Goal: Task Accomplishment & Management: Manage account settings

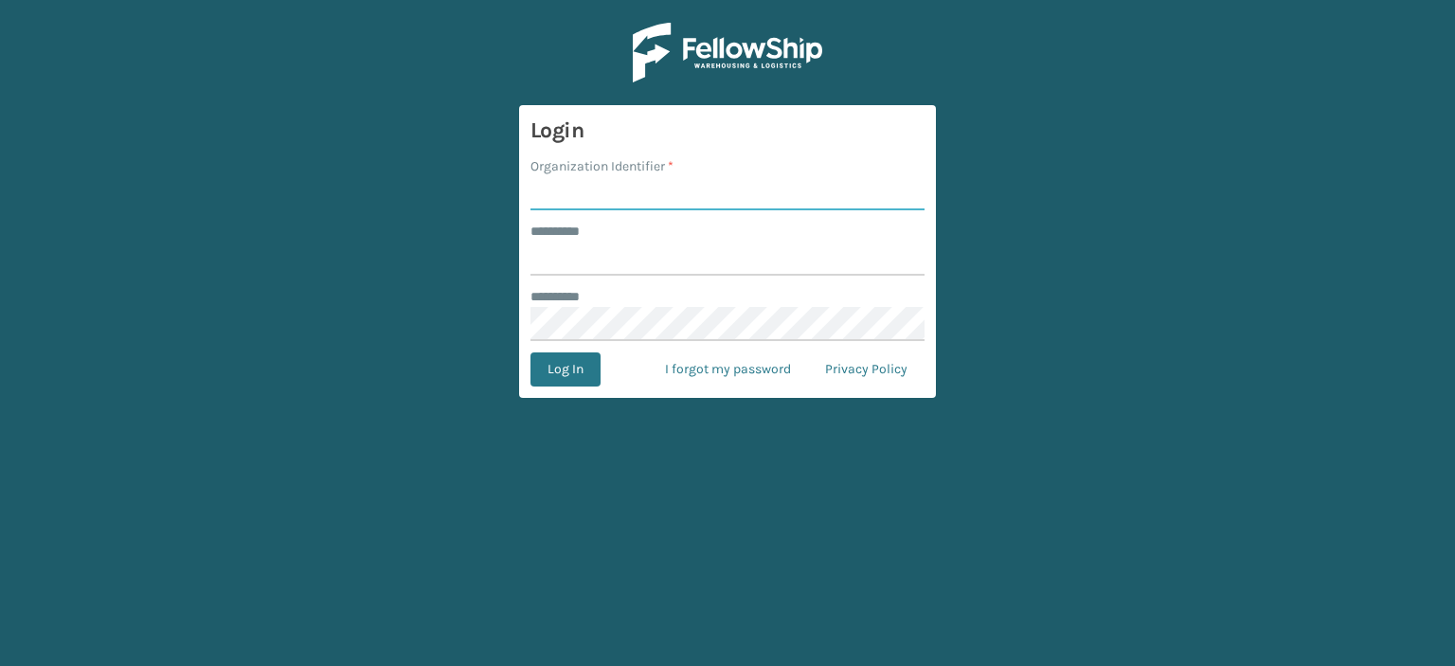
click at [621, 195] on input "Organization Identifier *" at bounding box center [727, 193] width 394 height 34
click at [627, 264] on input "******** *" at bounding box center [727, 259] width 394 height 34
paste input "**********"
type input "**********"
click at [614, 304] on div "******** *" at bounding box center [727, 297] width 394 height 20
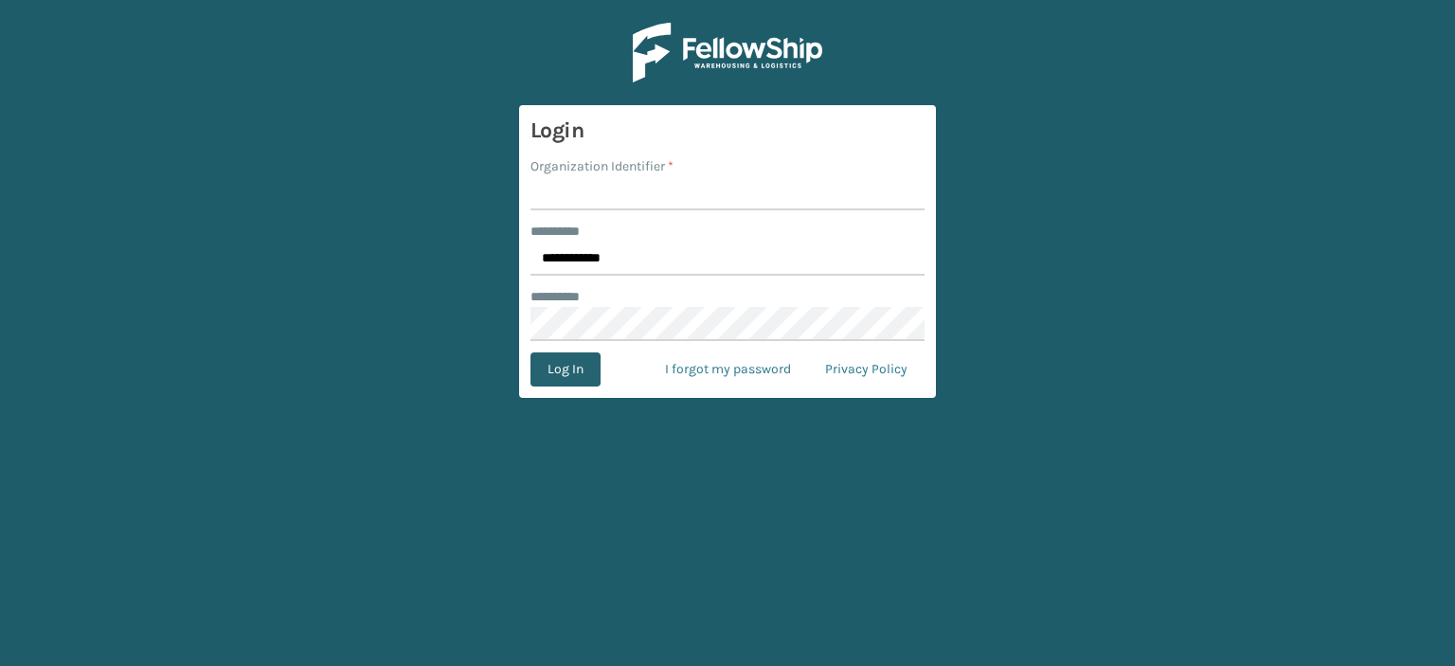
click at [574, 362] on button "Log In" at bounding box center [565, 369] width 70 height 34
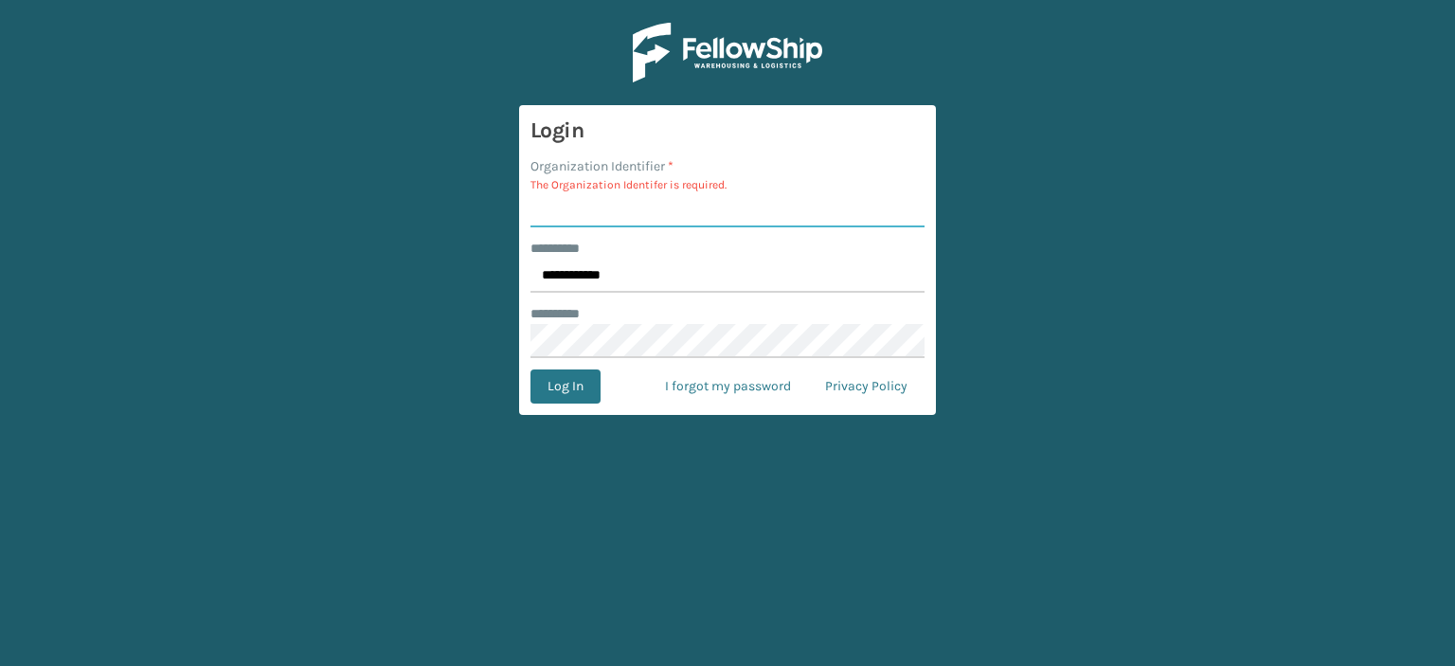
click at [623, 196] on input "Organization Identifier *" at bounding box center [727, 210] width 394 height 34
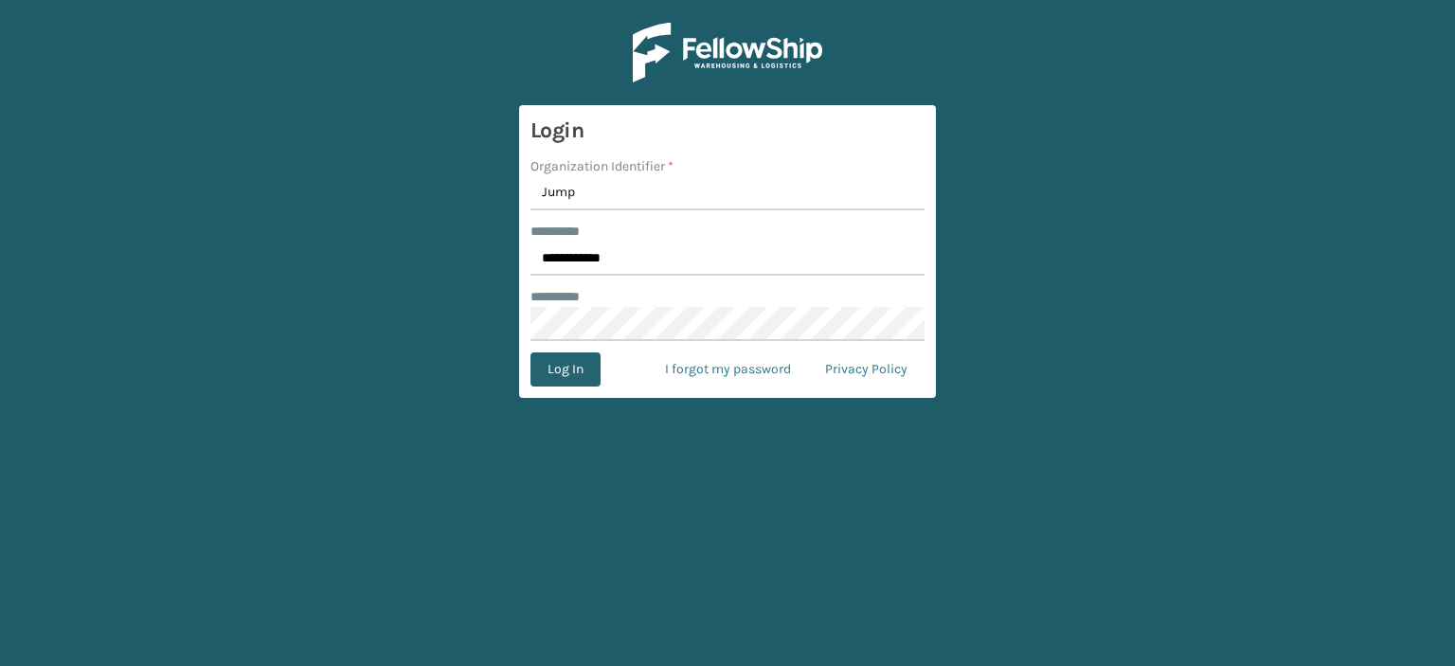
click at [565, 376] on button "Log In" at bounding box center [565, 369] width 70 height 34
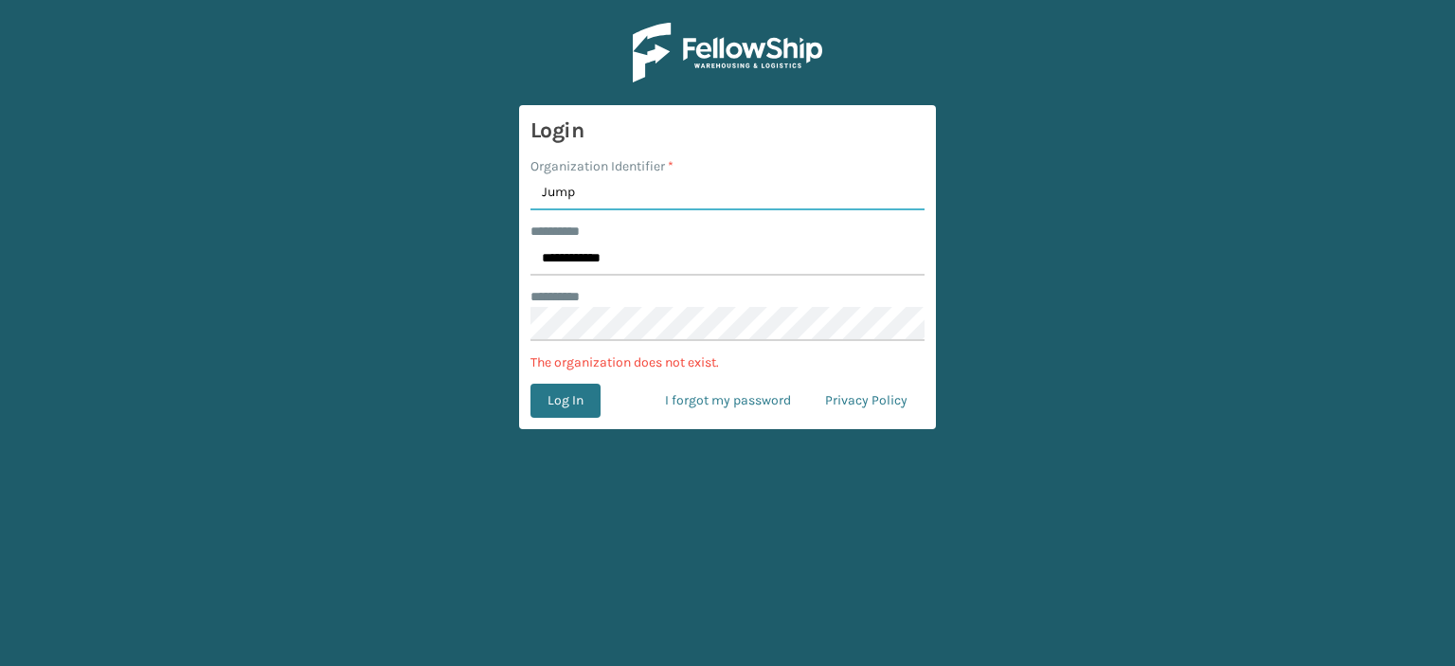
click at [602, 196] on input "Jump" at bounding box center [727, 193] width 394 height 34
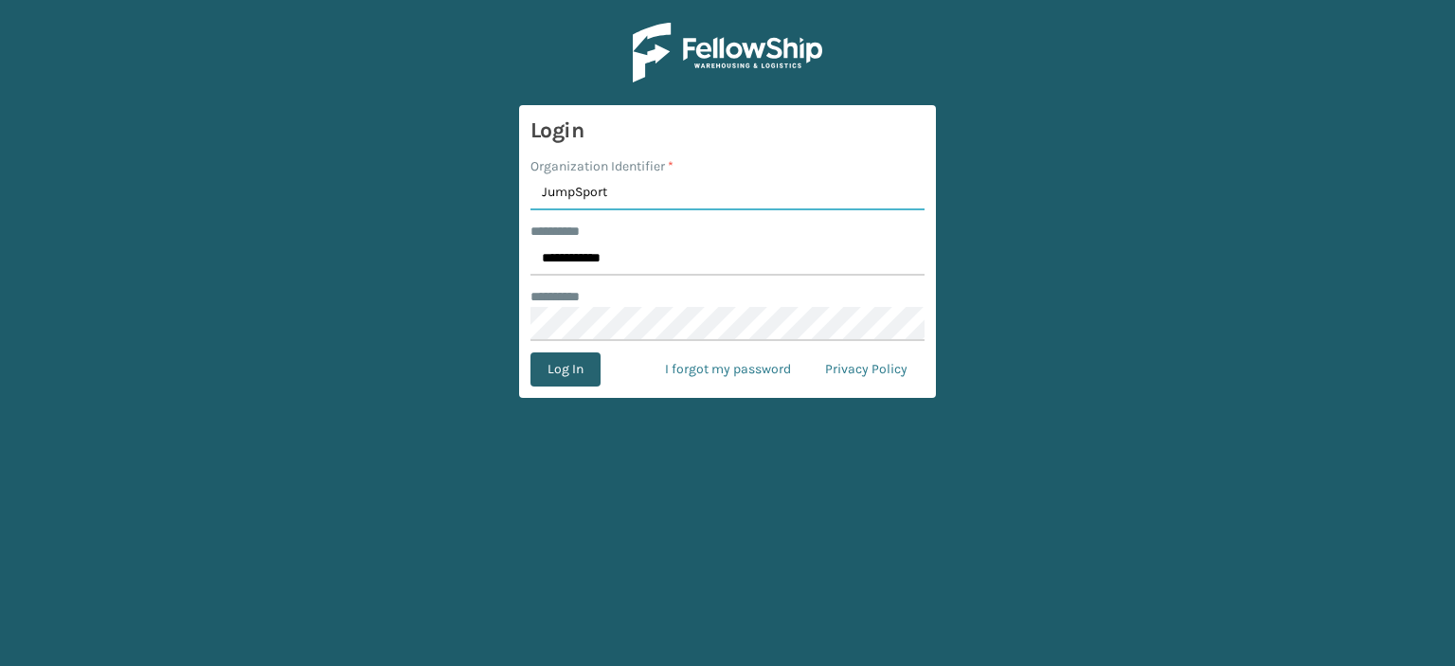
type input "JumpSport"
click at [573, 362] on button "Log In" at bounding box center [565, 369] width 70 height 34
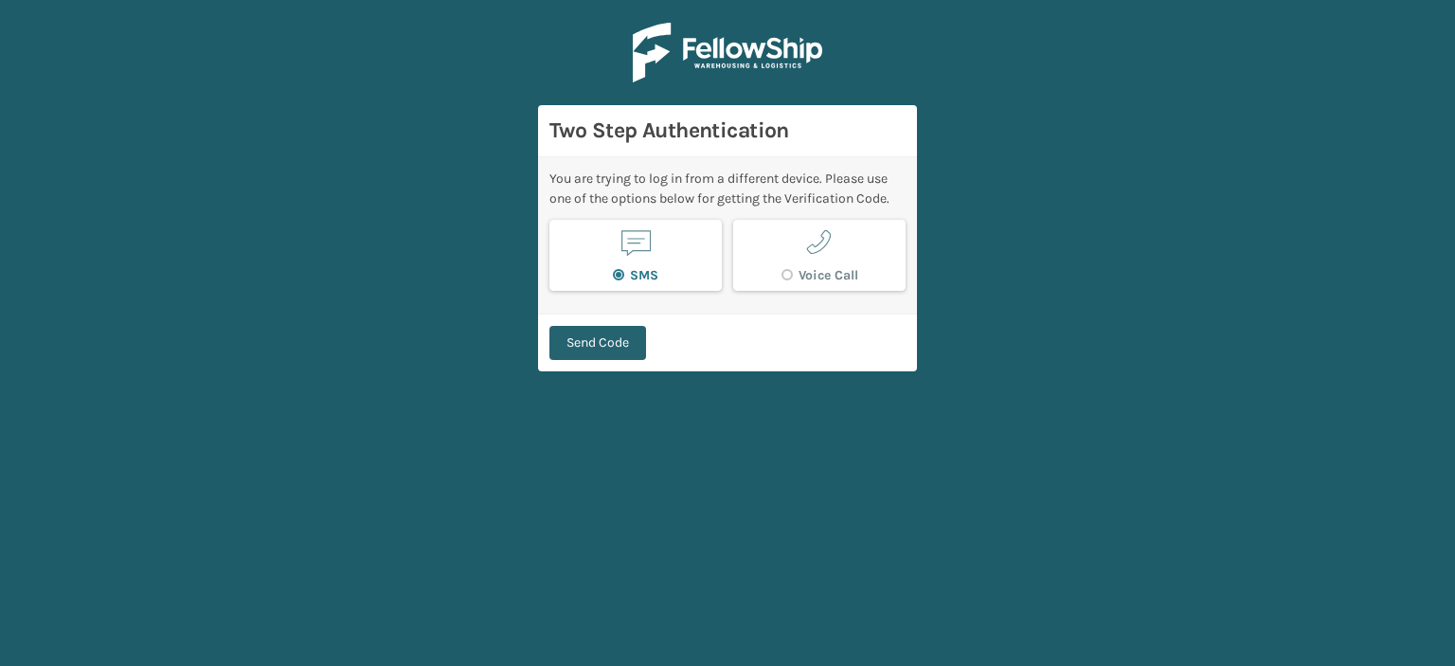
click at [610, 343] on button "Send Code" at bounding box center [597, 343] width 97 height 34
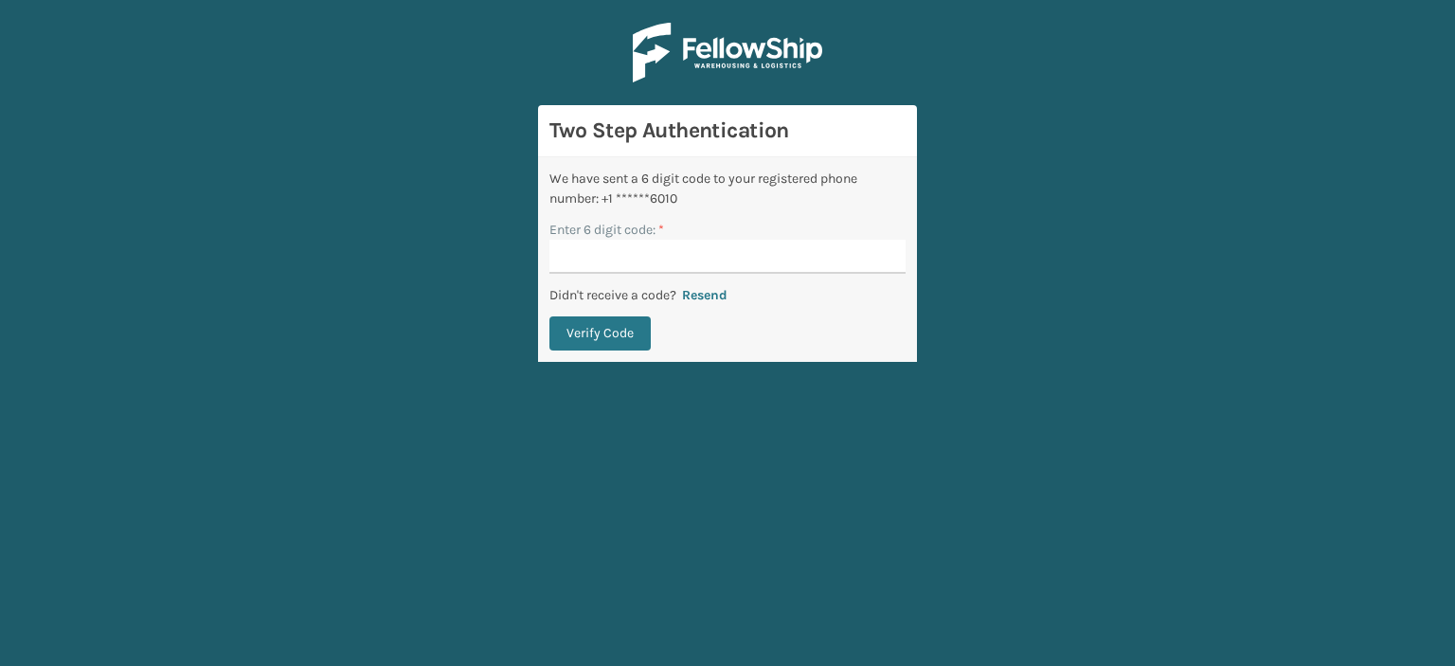
click at [659, 254] on input "Enter 6 digit code: *" at bounding box center [727, 257] width 356 height 34
type input "787110"
click at [620, 329] on button "Verify Code" at bounding box center [599, 333] width 101 height 34
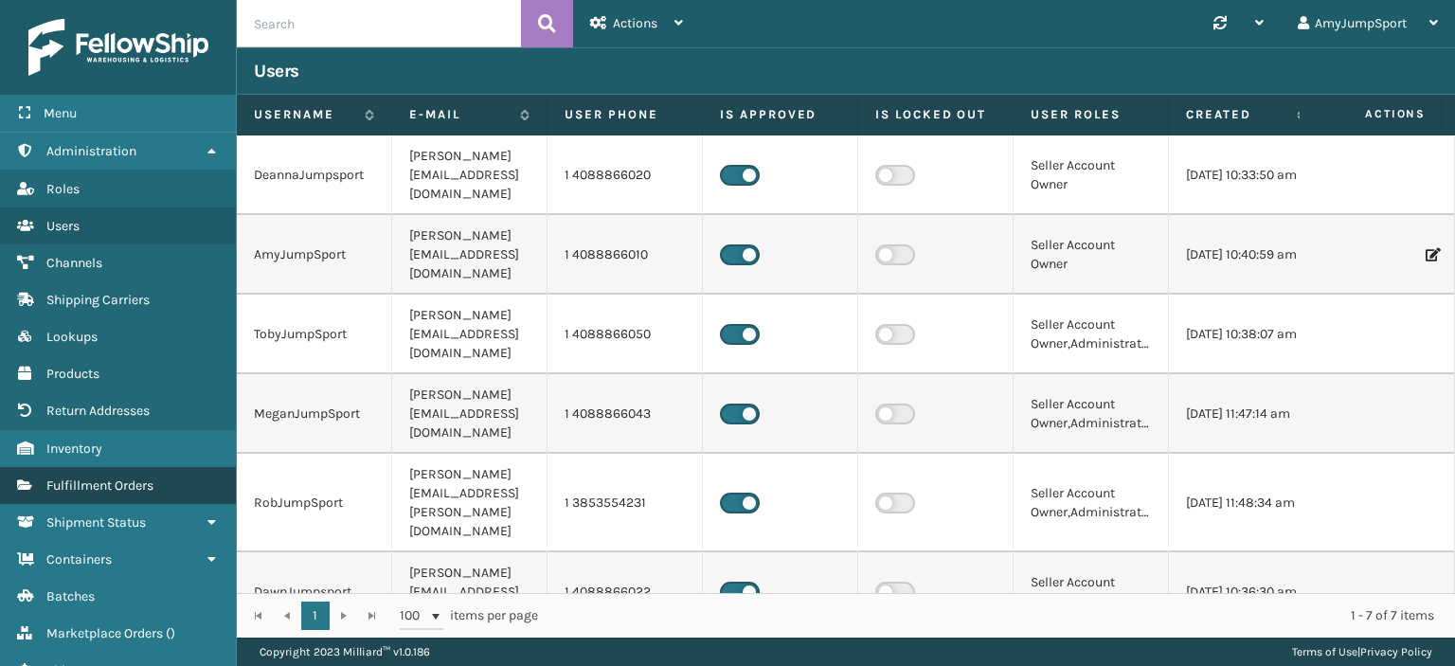
click at [80, 480] on span "Fulfillment Orders" at bounding box center [99, 485] width 107 height 16
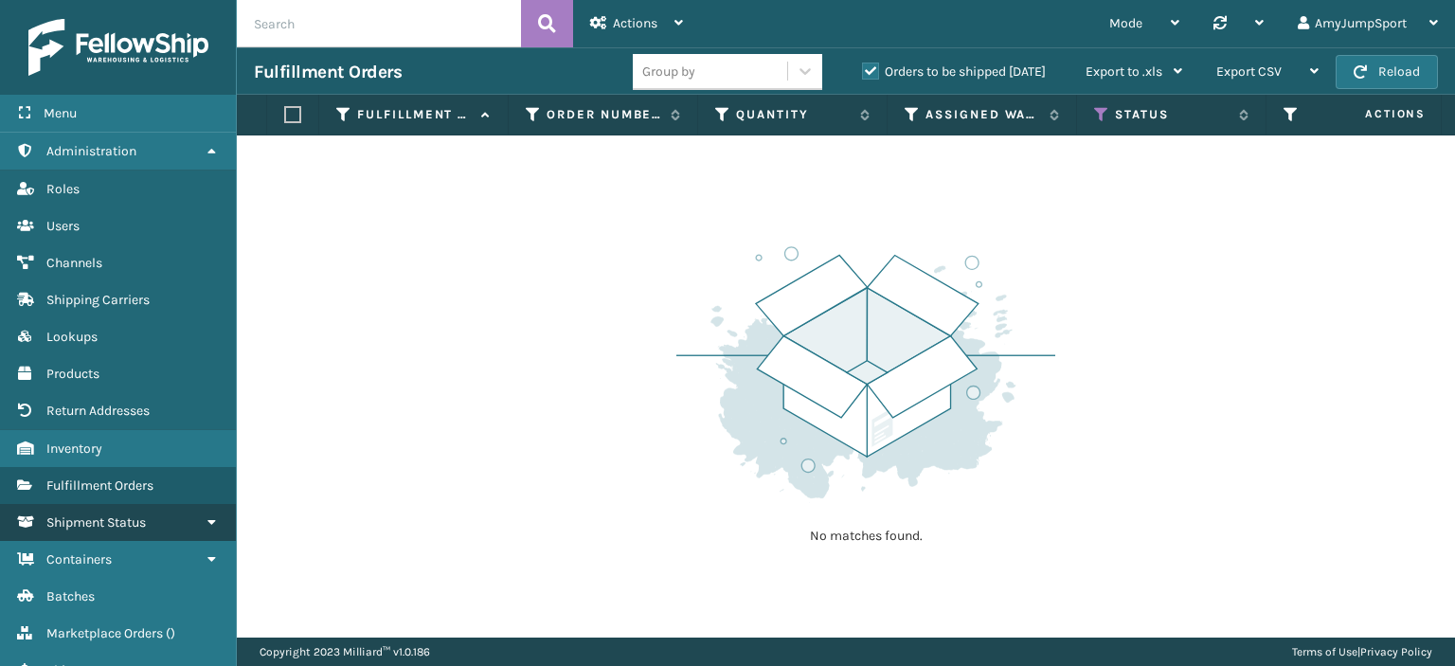
click at [91, 519] on span "Shipment Status" at bounding box center [95, 522] width 99 height 16
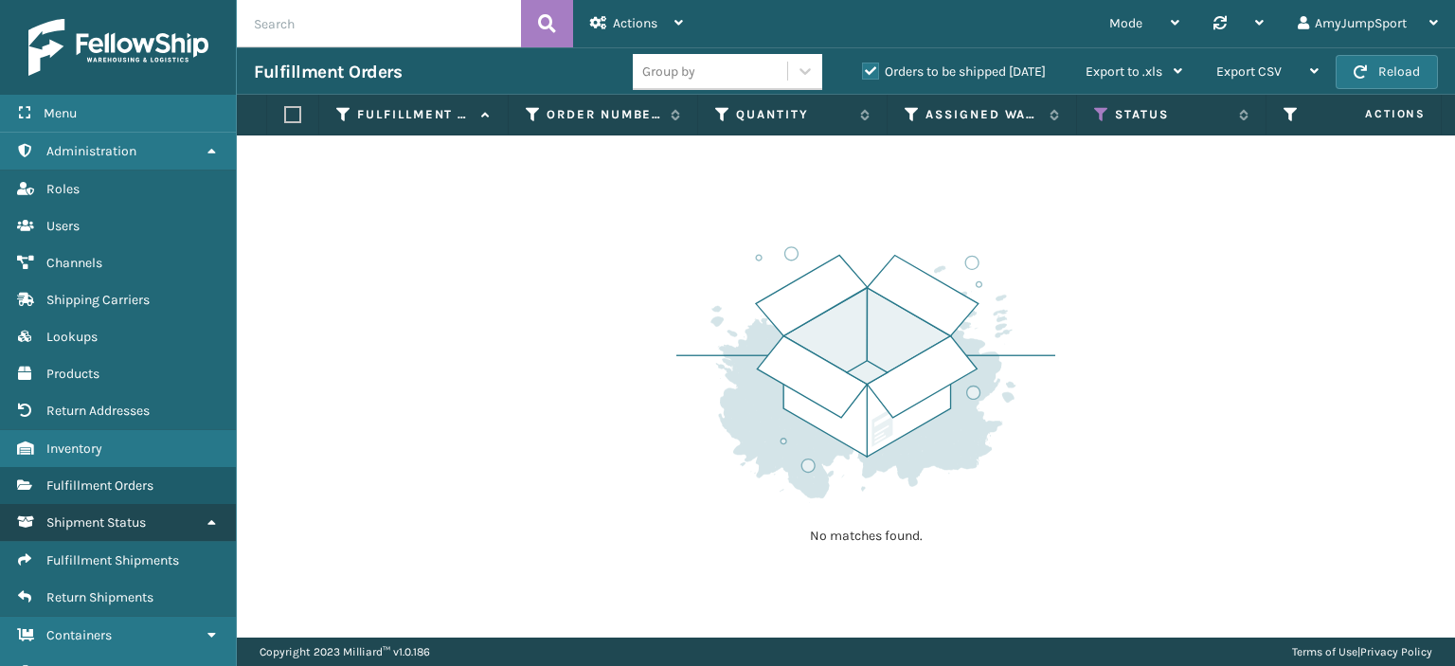
click at [91, 519] on span "Shipment Status" at bounding box center [95, 522] width 99 height 16
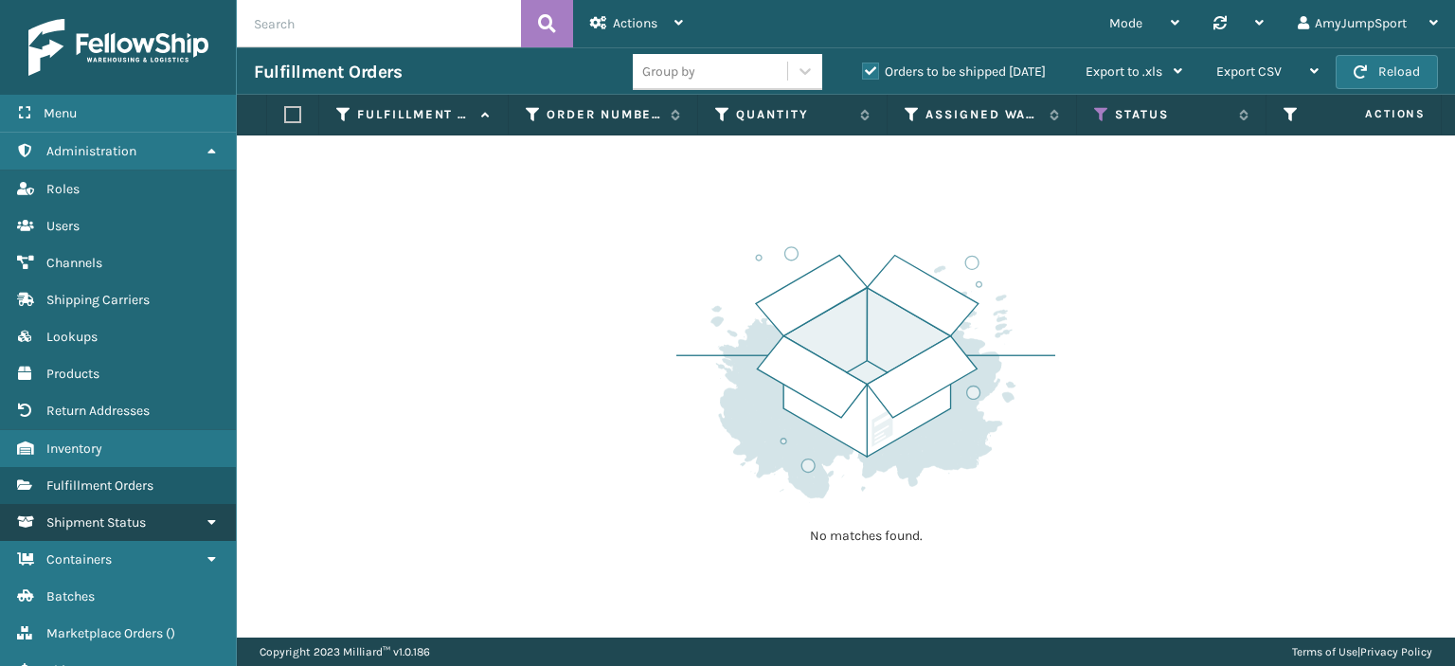
click at [209, 523] on icon at bounding box center [211, 521] width 15 height 13
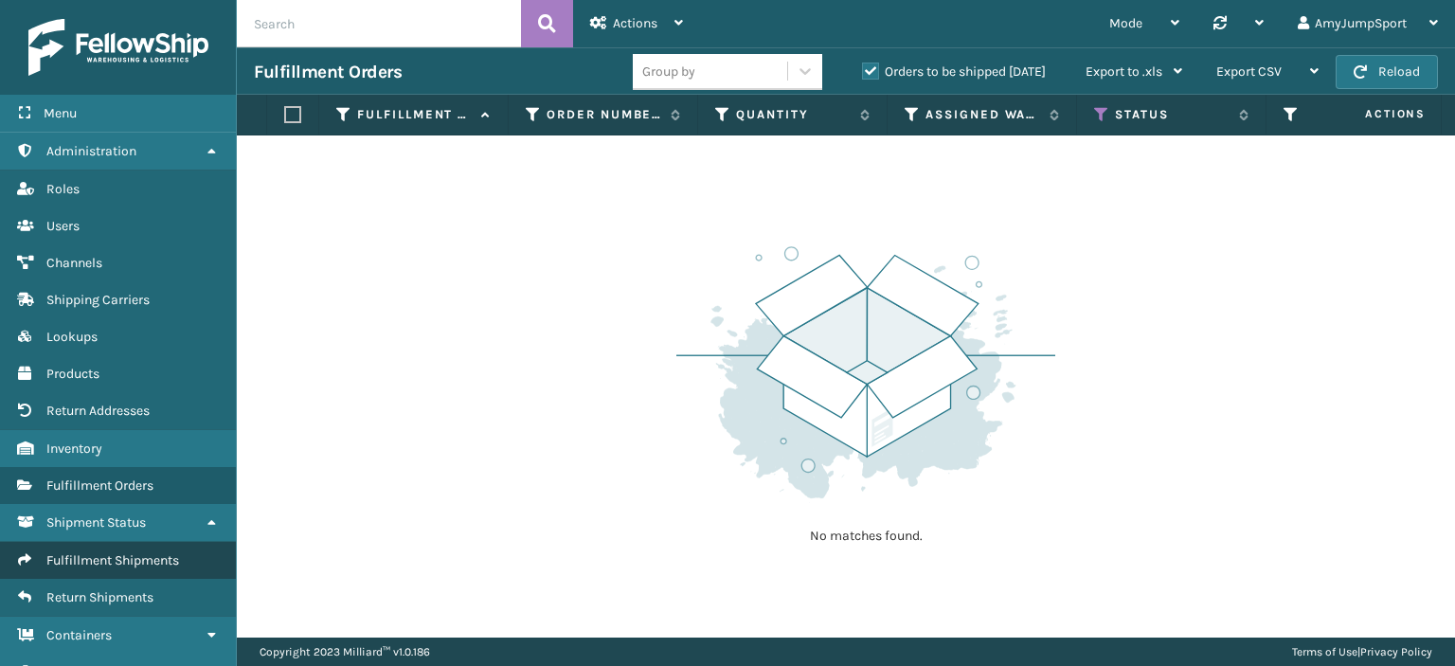
click at [153, 555] on span "Fulfillment Shipments" at bounding box center [112, 560] width 133 height 16
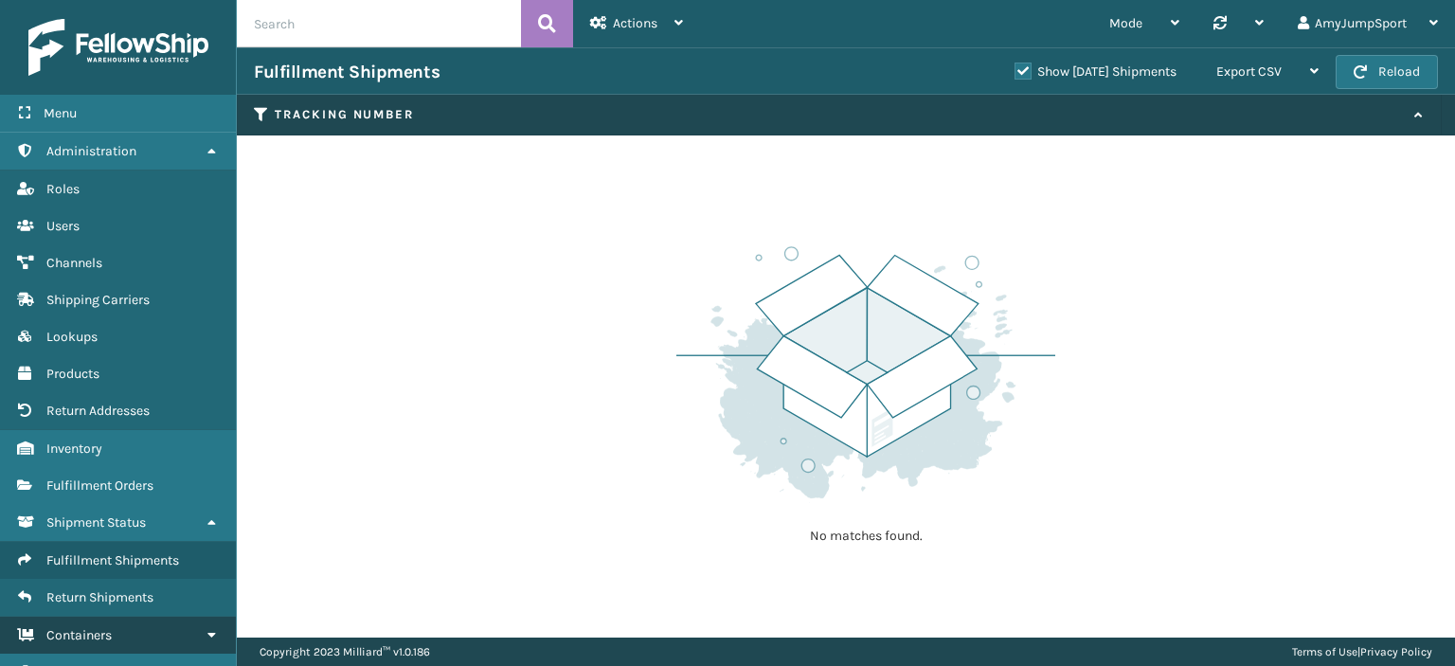
click at [205, 629] on icon at bounding box center [211, 634] width 15 height 13
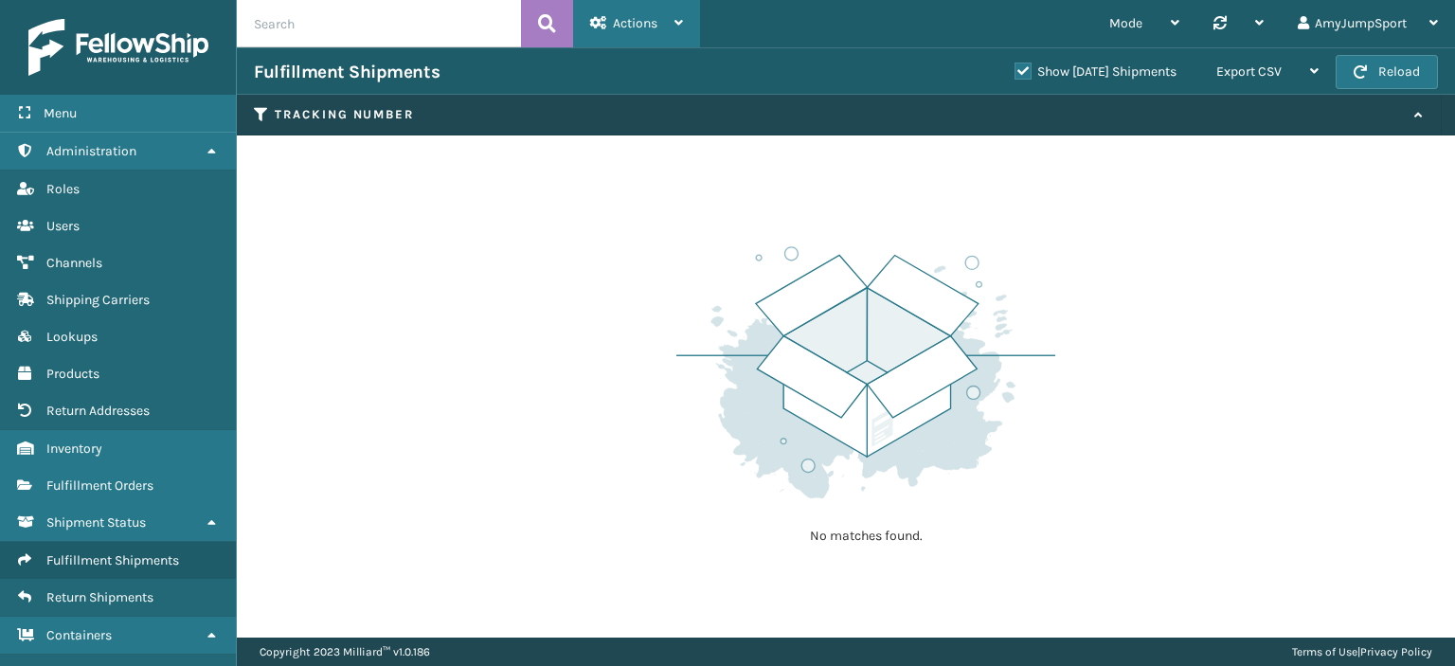
click at [676, 26] on icon at bounding box center [678, 22] width 9 height 13
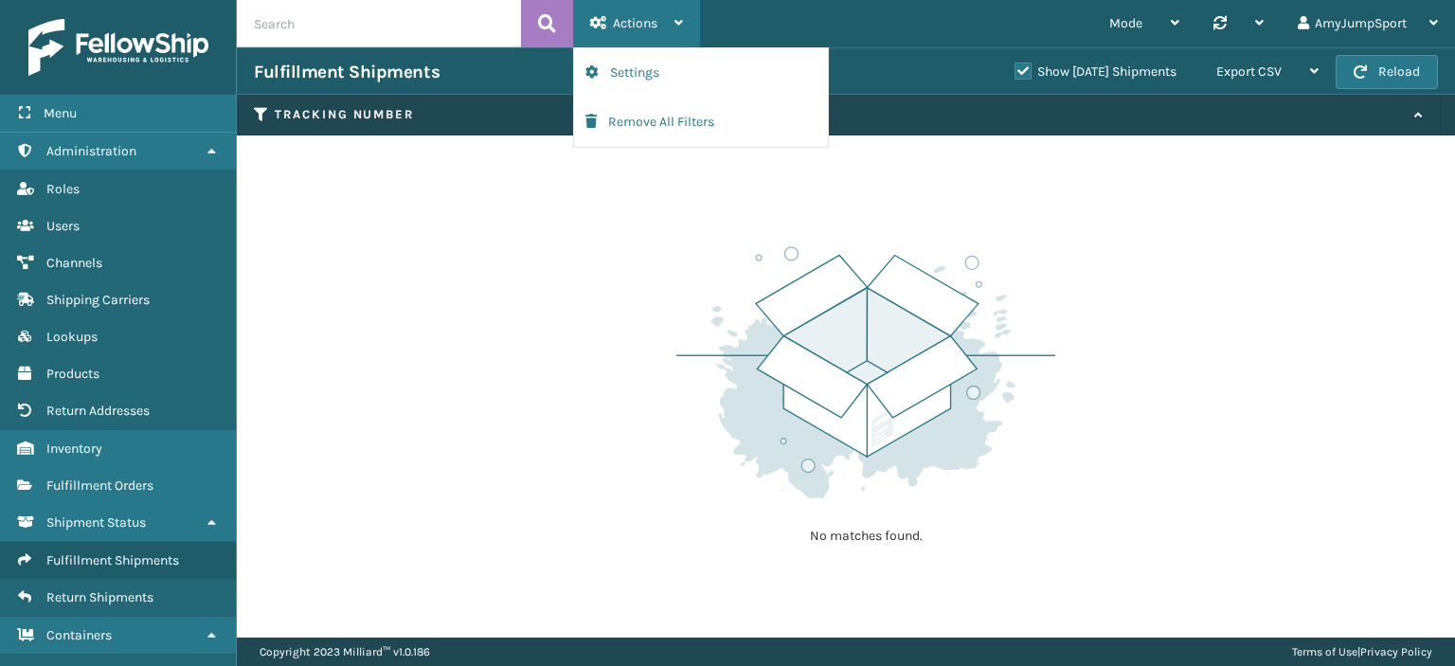
click at [676, 26] on icon at bounding box center [678, 22] width 9 height 13
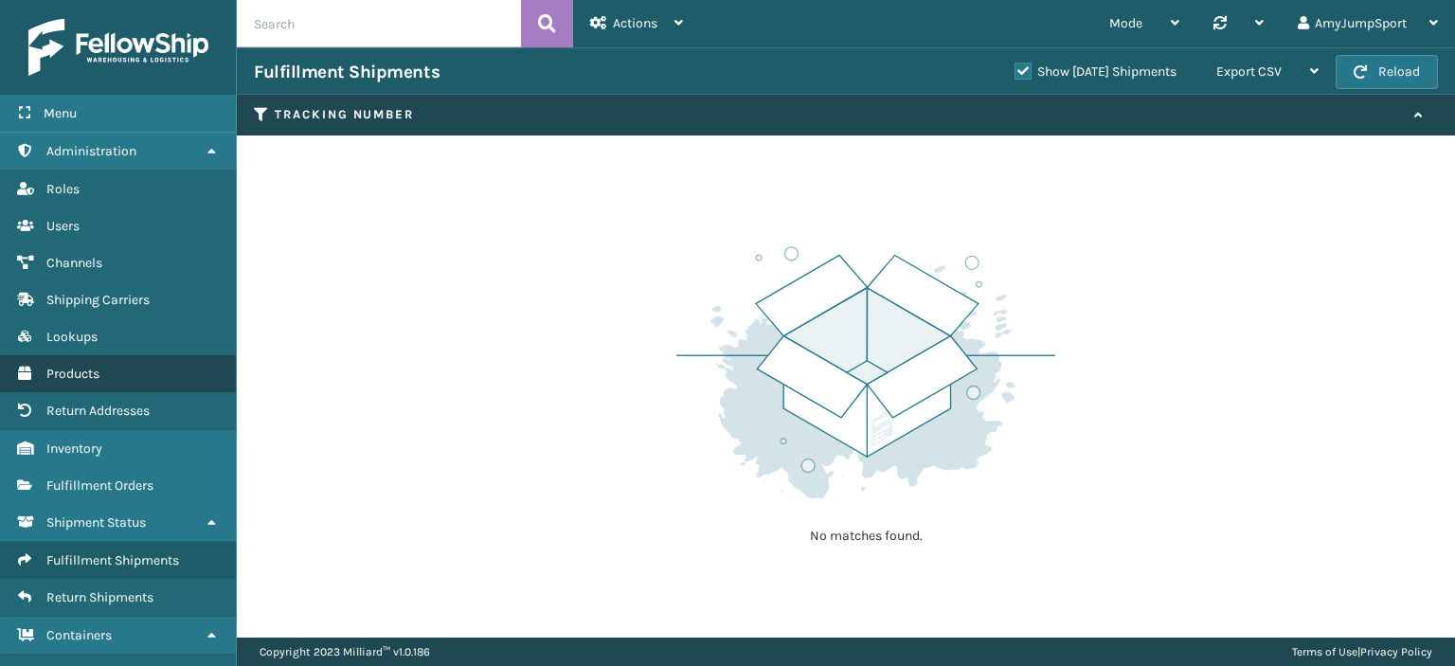
click at [77, 372] on span "Products" at bounding box center [72, 374] width 53 height 16
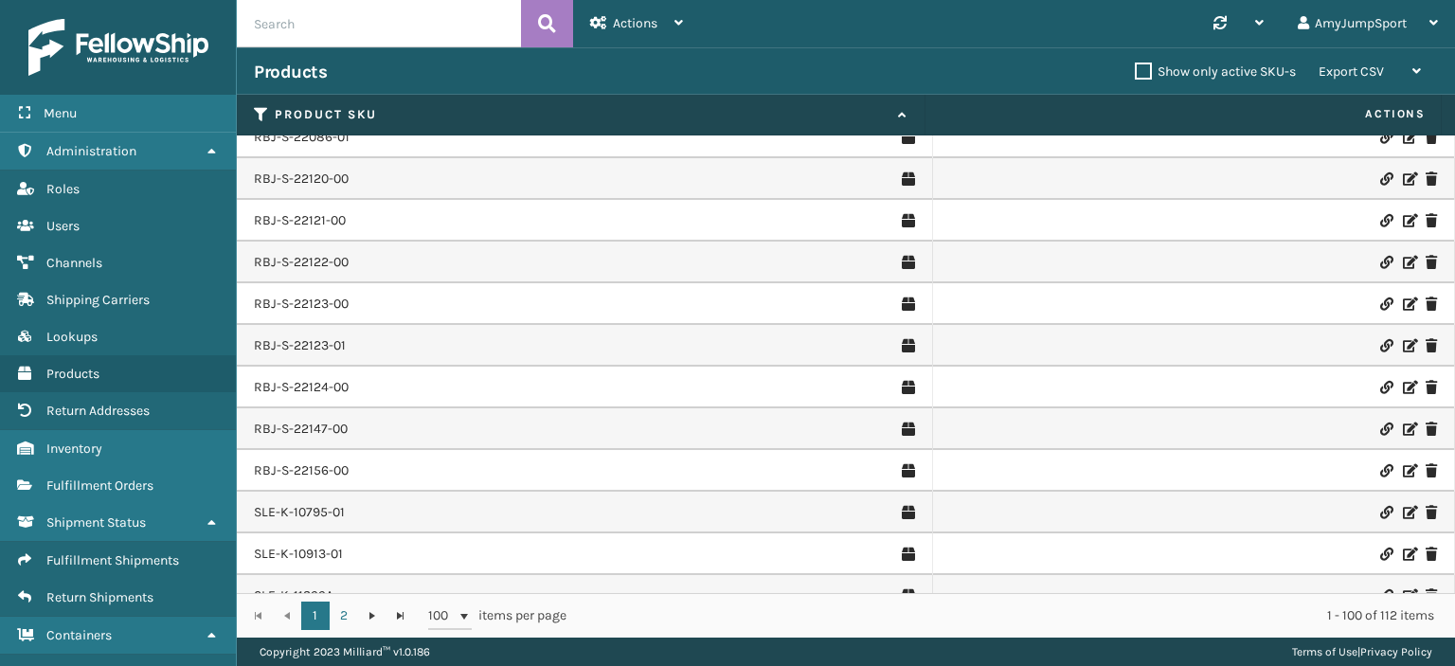
scroll to position [3709, 0]
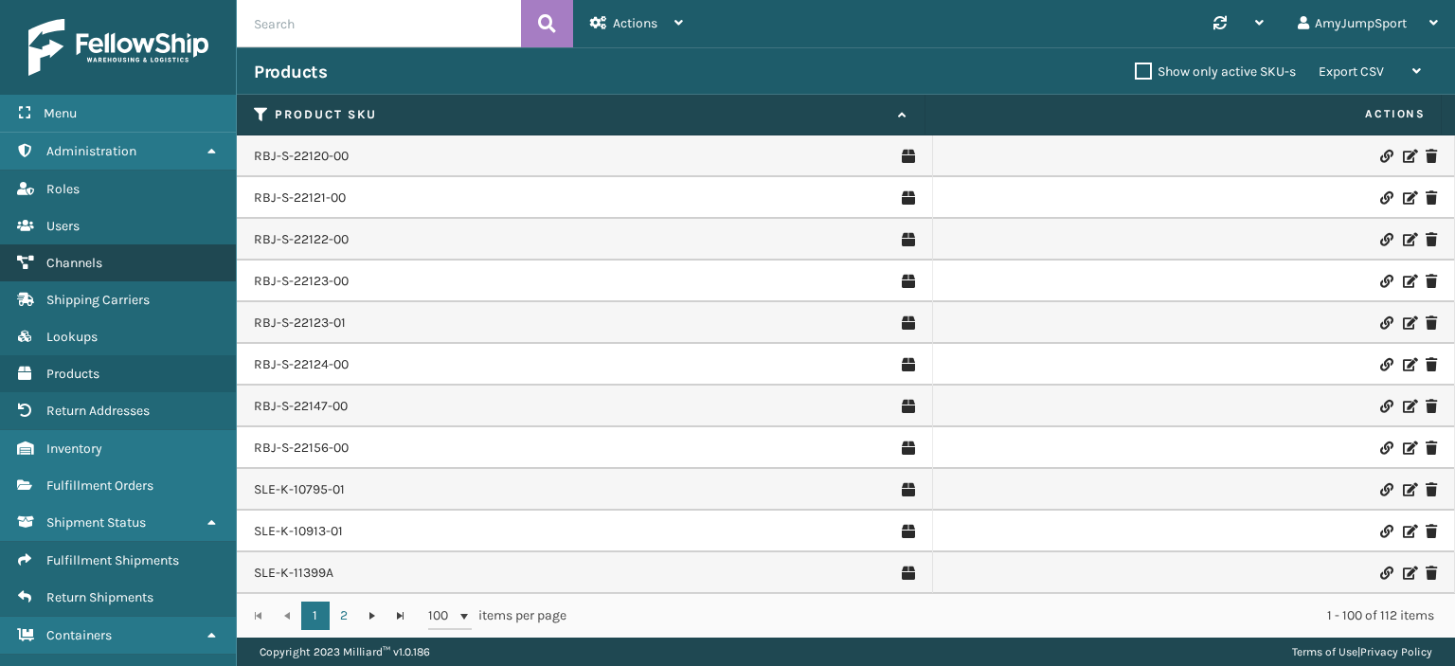
click at [91, 258] on span "Channels" at bounding box center [74, 263] width 56 height 16
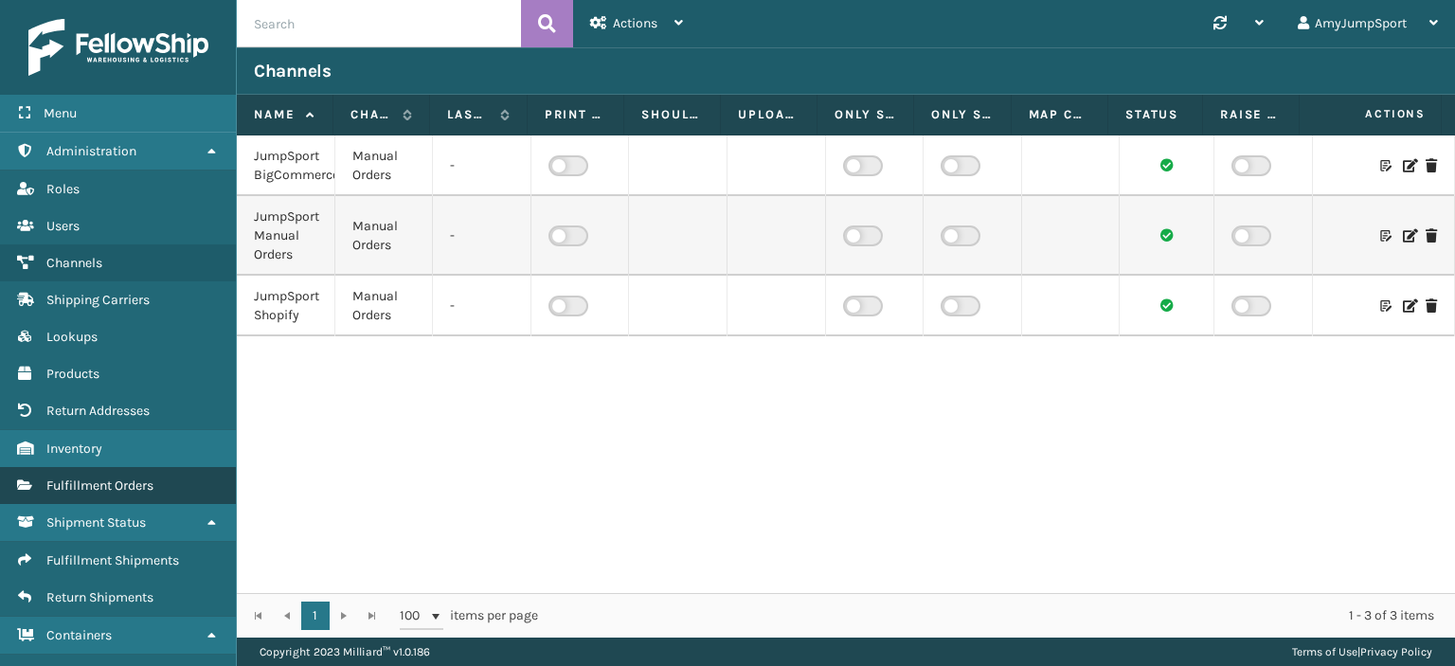
click at [108, 481] on span "Fulfillment Orders" at bounding box center [99, 485] width 107 height 16
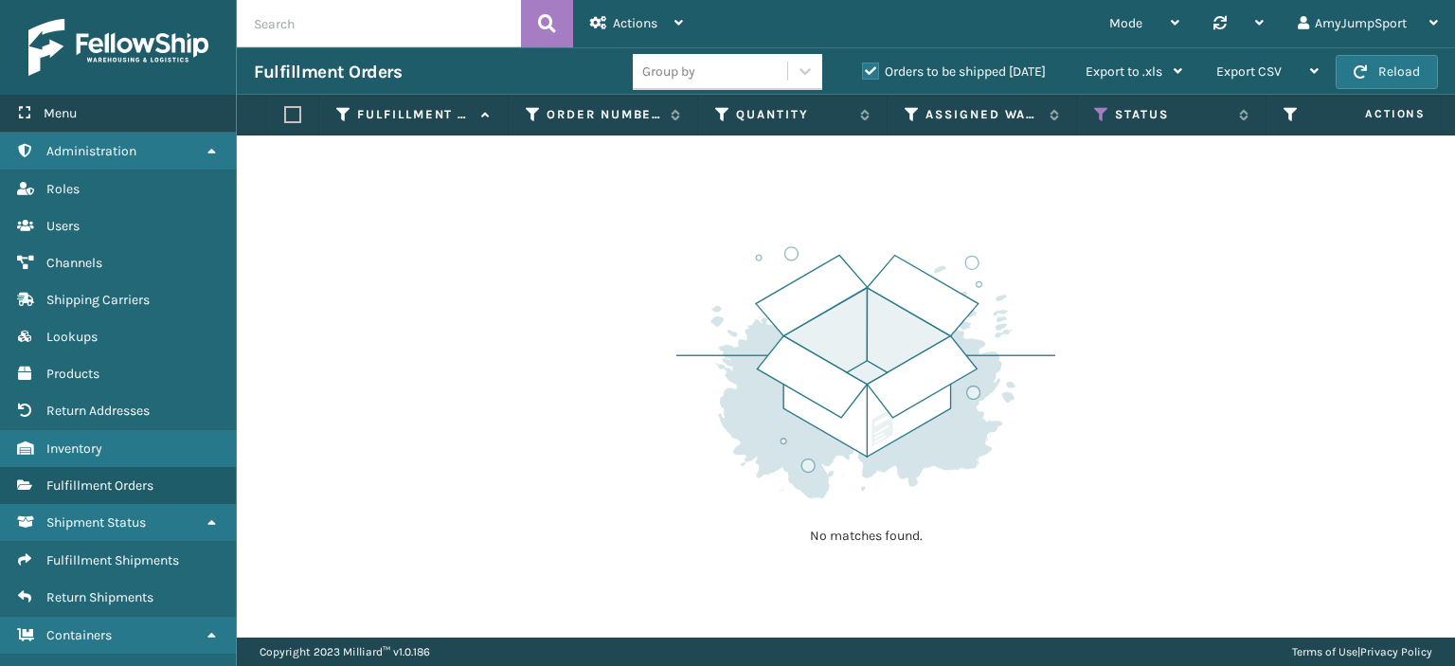
click at [67, 114] on span "Menu" at bounding box center [60, 113] width 33 height 16
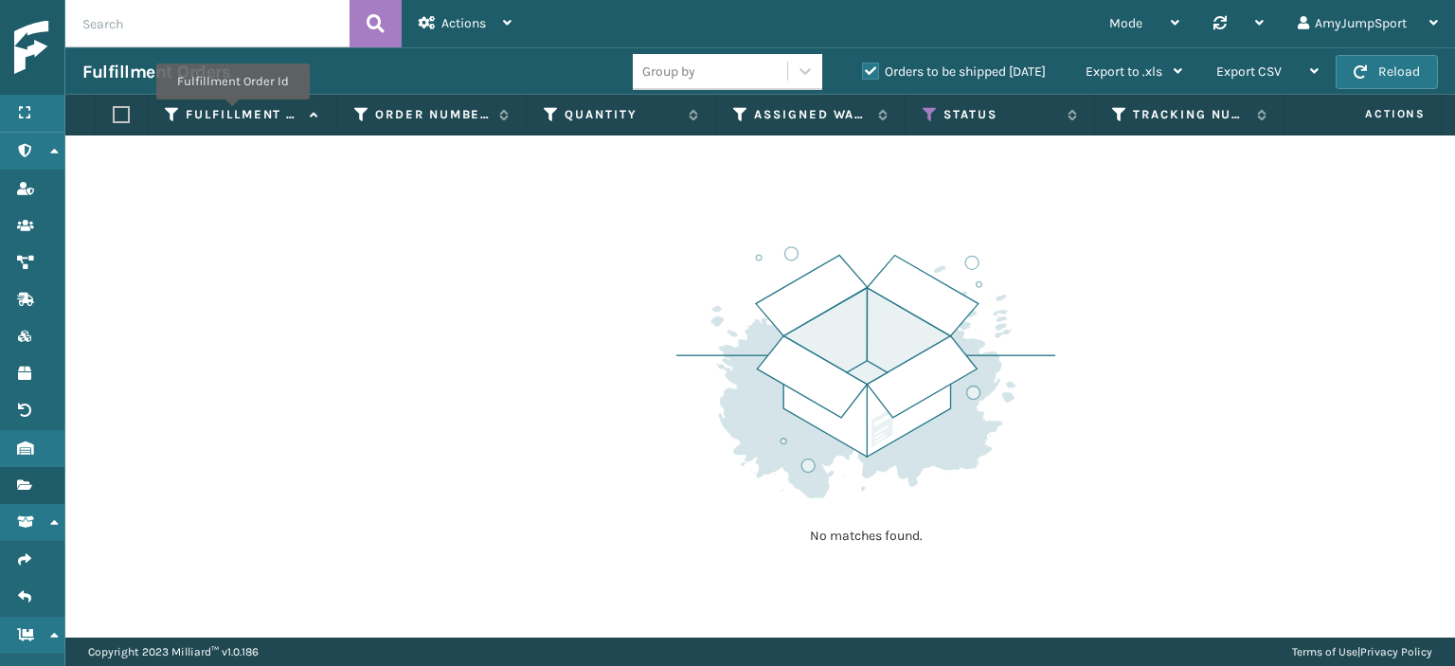
click at [231, 113] on label "Fulfillment Order Id" at bounding box center [243, 114] width 115 height 17
click at [53, 151] on icon at bounding box center [53, 150] width 15 height 13
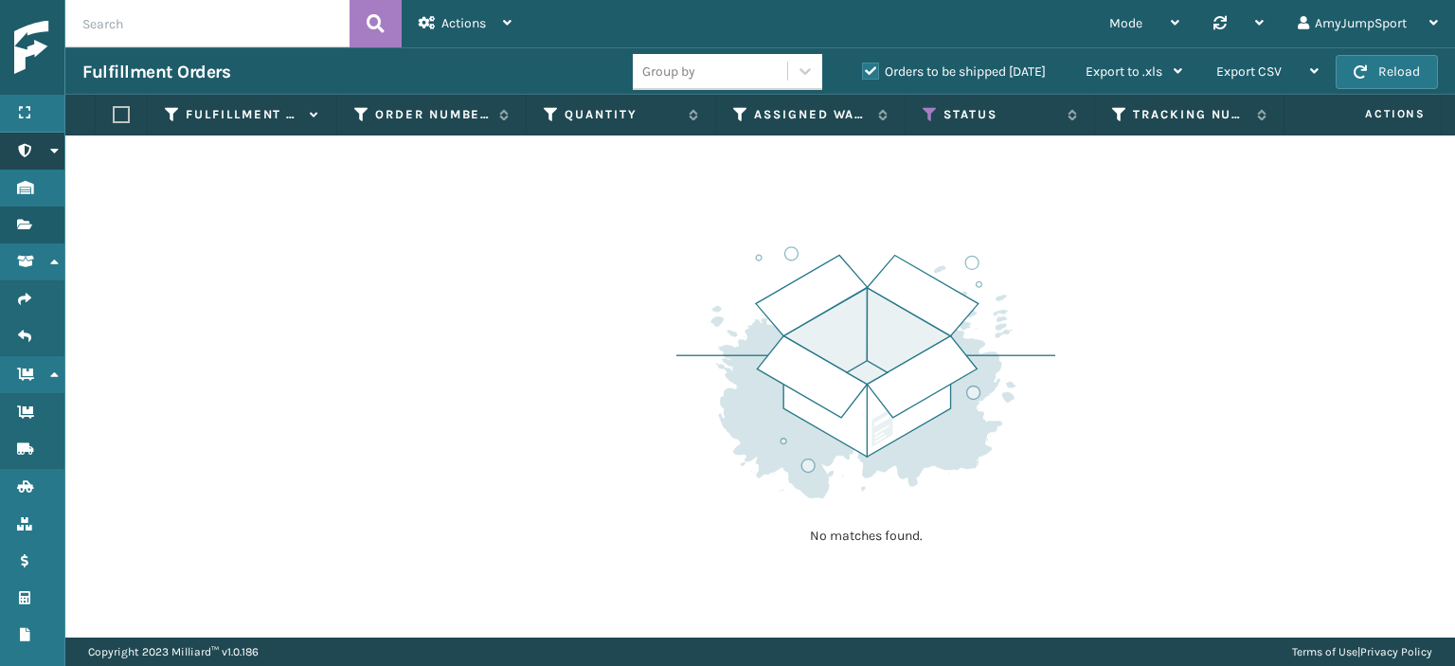
click at [53, 151] on icon at bounding box center [53, 150] width 15 height 13
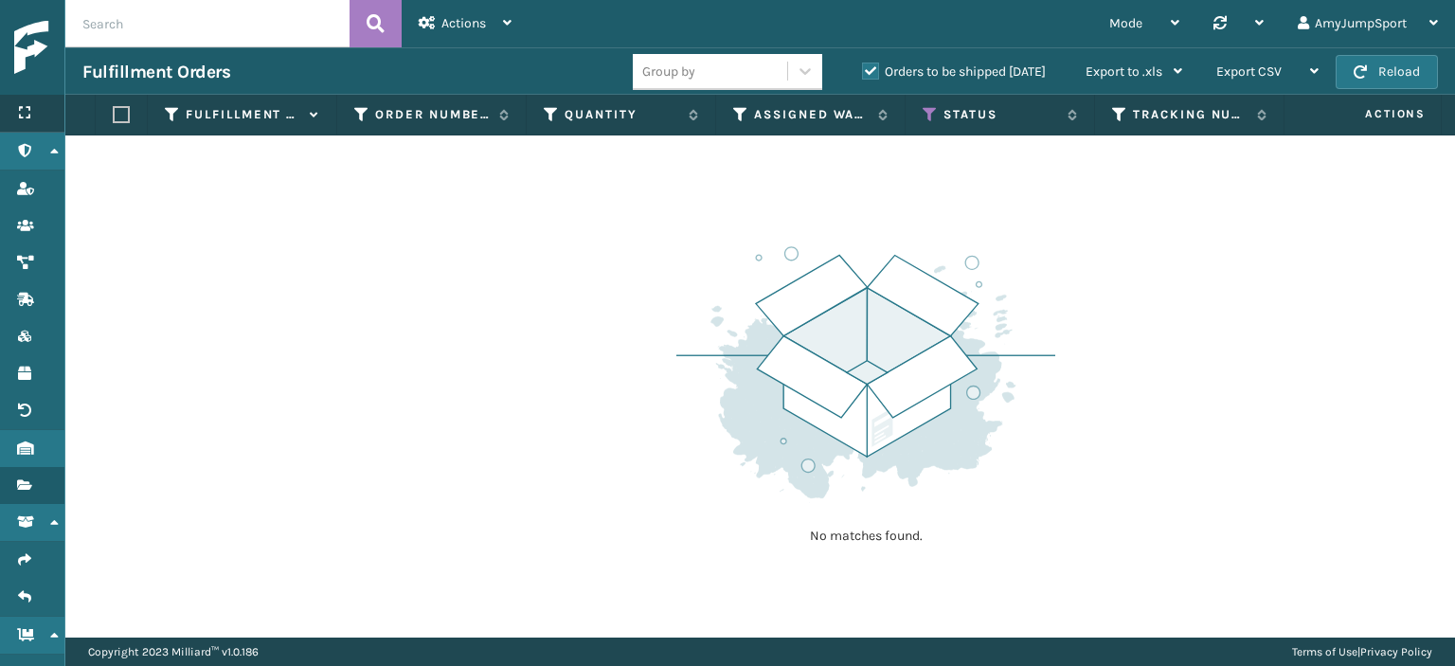
click at [21, 102] on div "Menu" at bounding box center [32, 114] width 64 height 38
